Goal: Find specific page/section: Find specific page/section

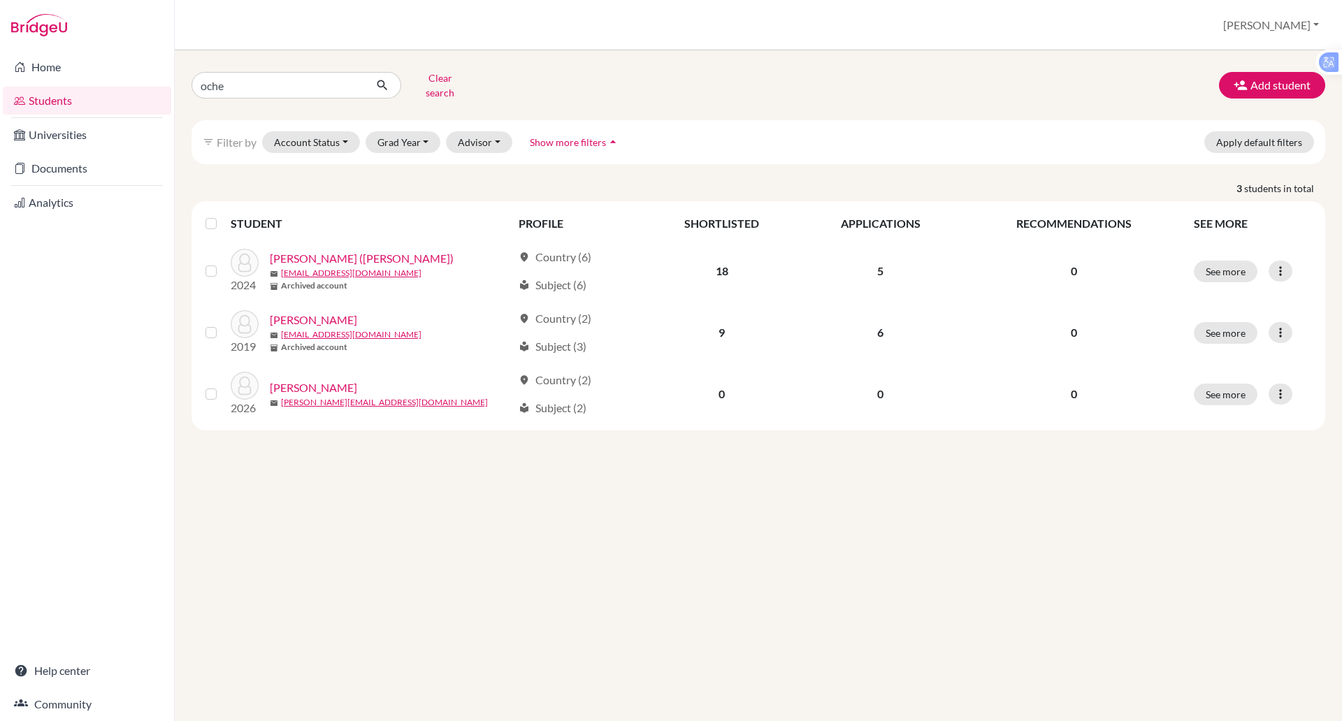
type input "ochew"
click button "submit" at bounding box center [382, 85] width 37 height 27
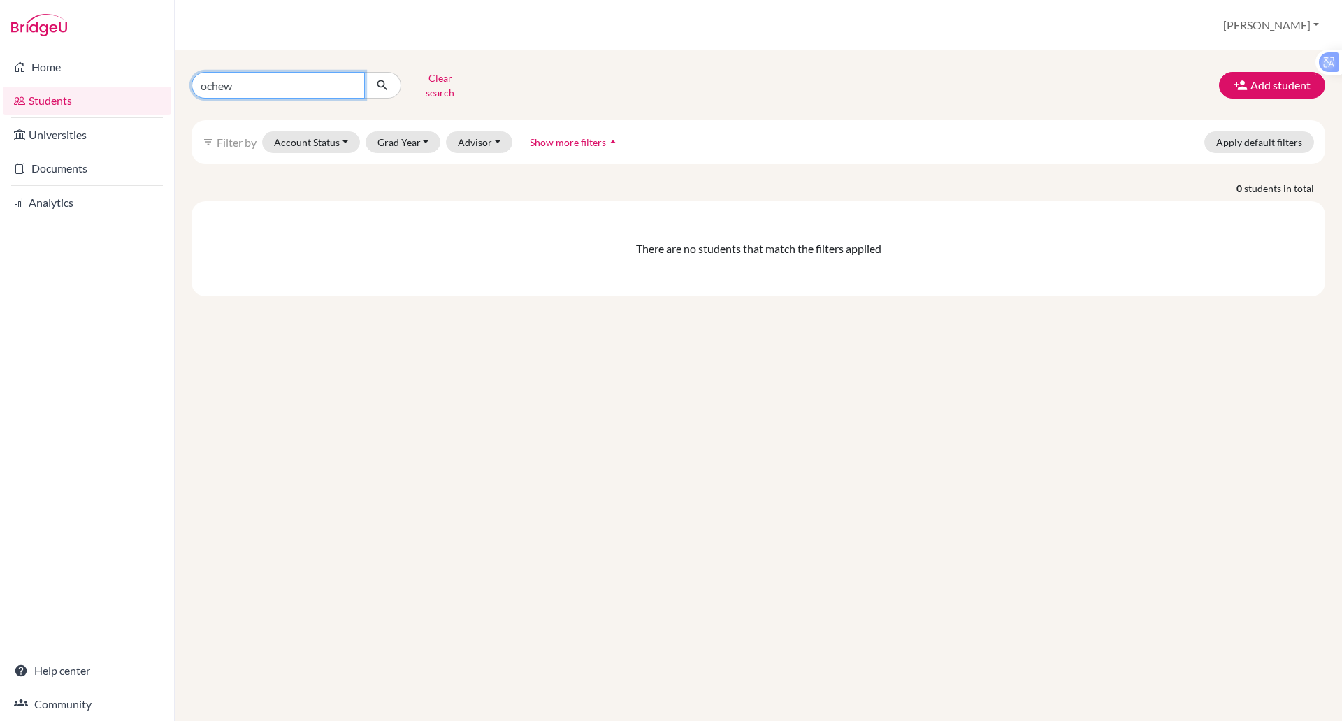
click at [253, 87] on input "ochew" at bounding box center [278, 85] width 173 height 27
type input "o"
type input "chew"
click button "submit" at bounding box center [382, 85] width 37 height 27
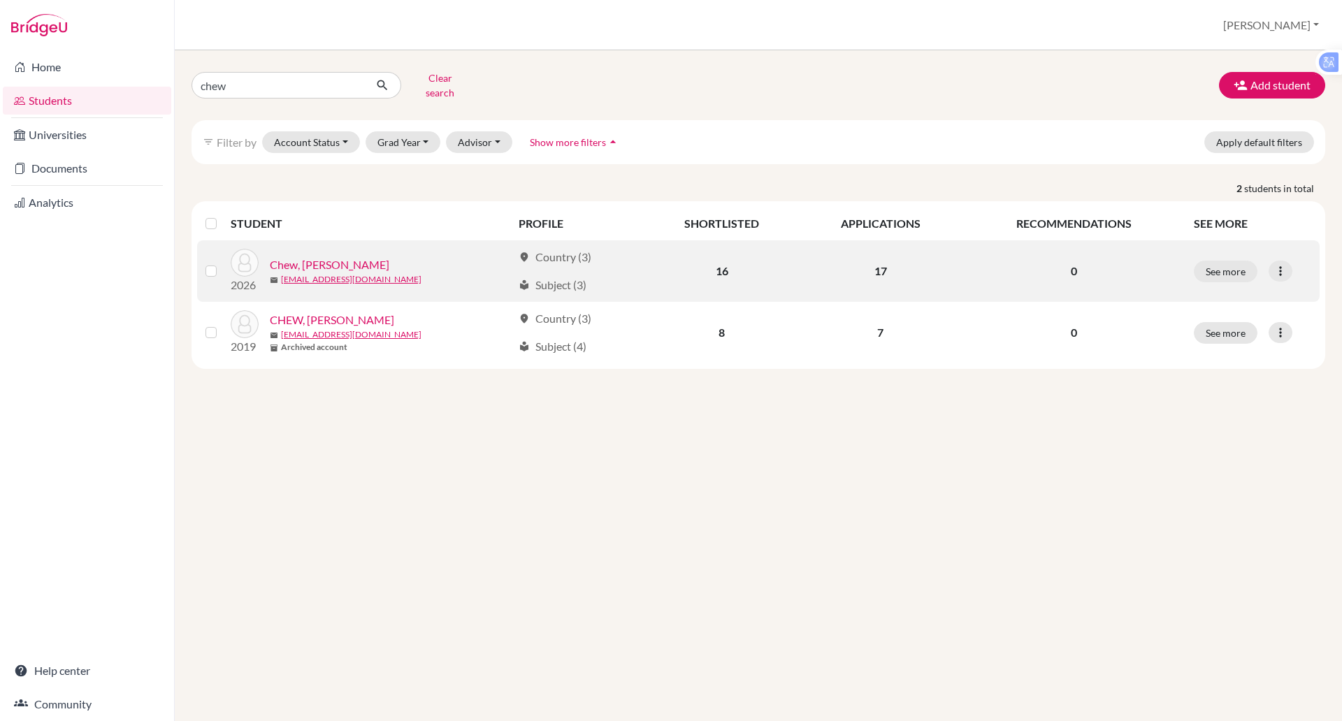
click at [315, 257] on link "Chew, [PERSON_NAME]" at bounding box center [330, 265] width 120 height 17
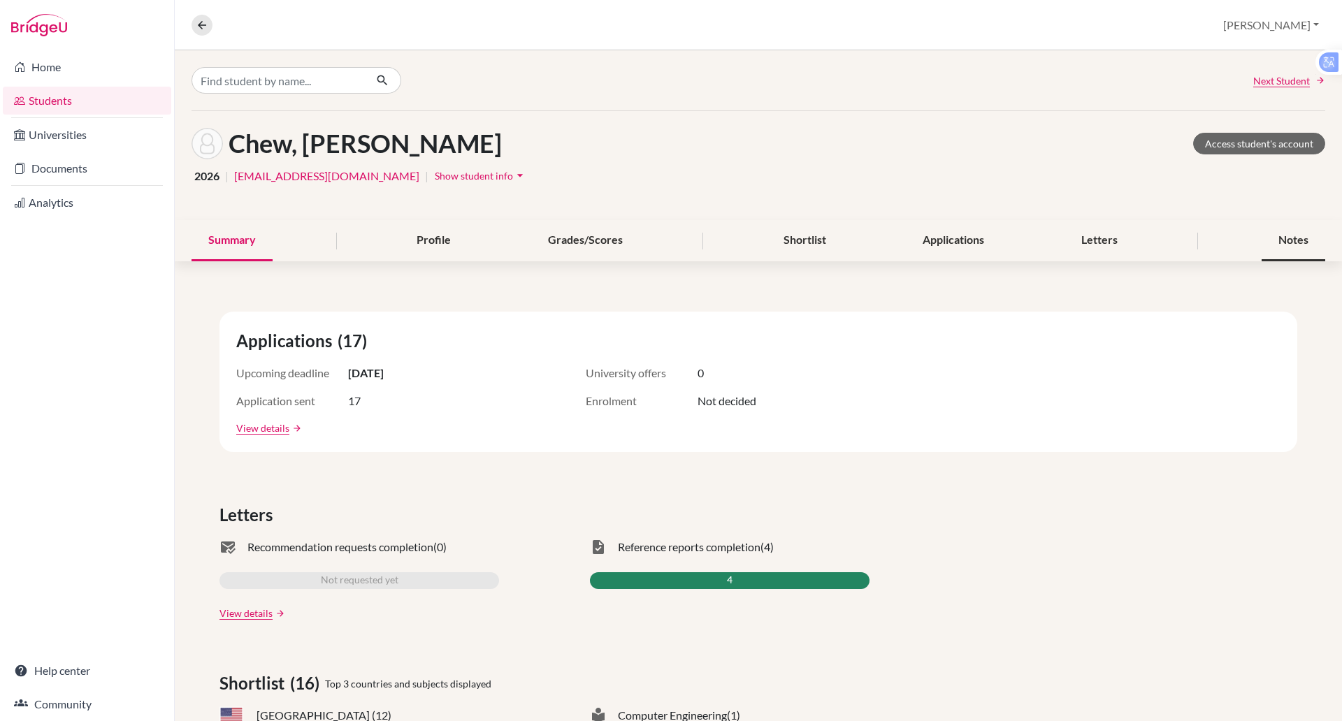
click at [1282, 247] on div "Notes" at bounding box center [1294, 240] width 64 height 41
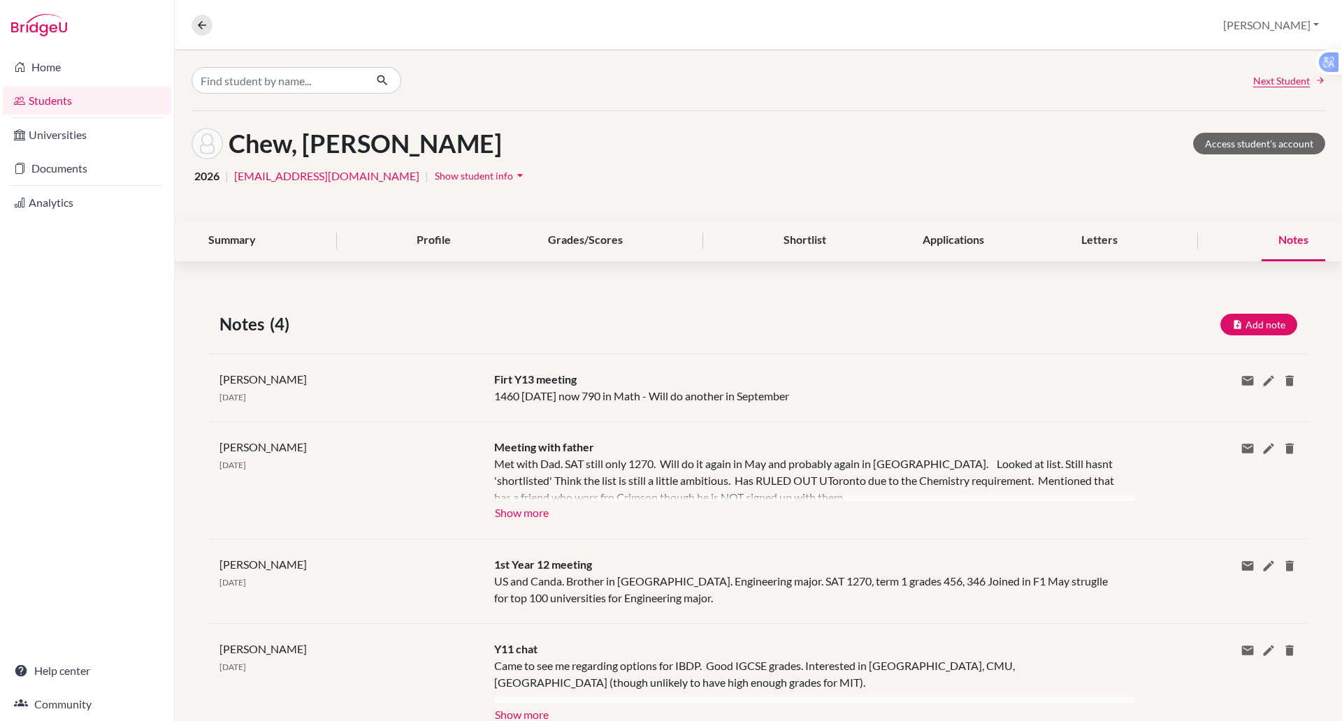
click at [1037, 462] on div at bounding box center [814, 478] width 641 height 45
